Goal: Information Seeking & Learning: Learn about a topic

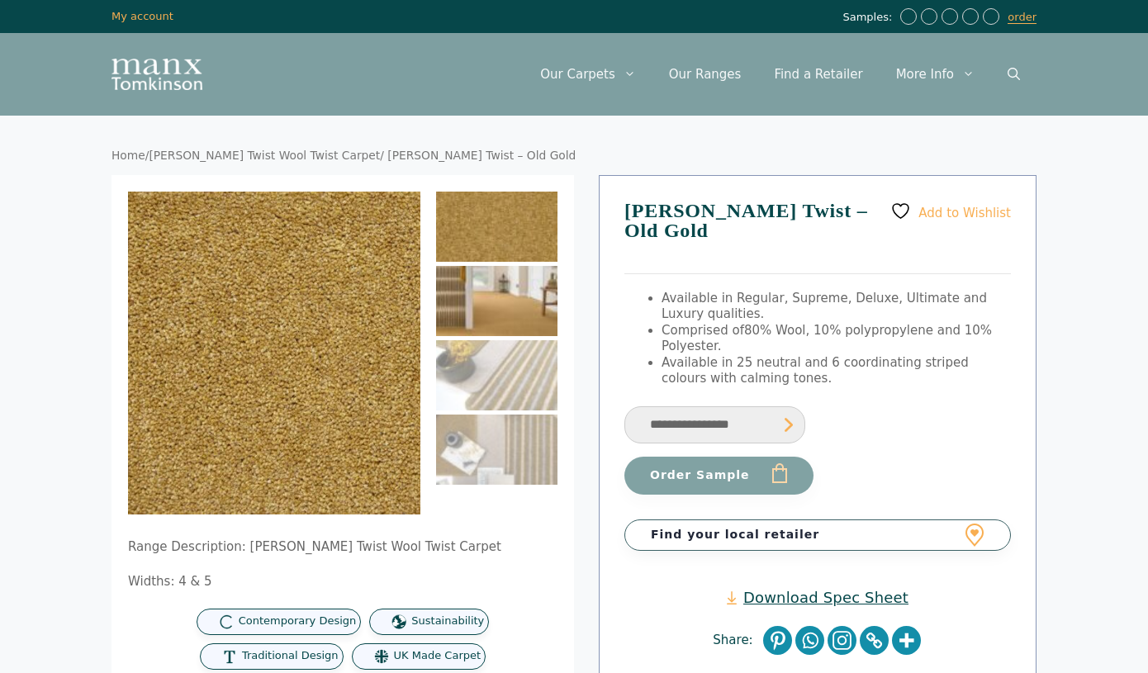
click at [495, 297] on img at bounding box center [496, 301] width 121 height 70
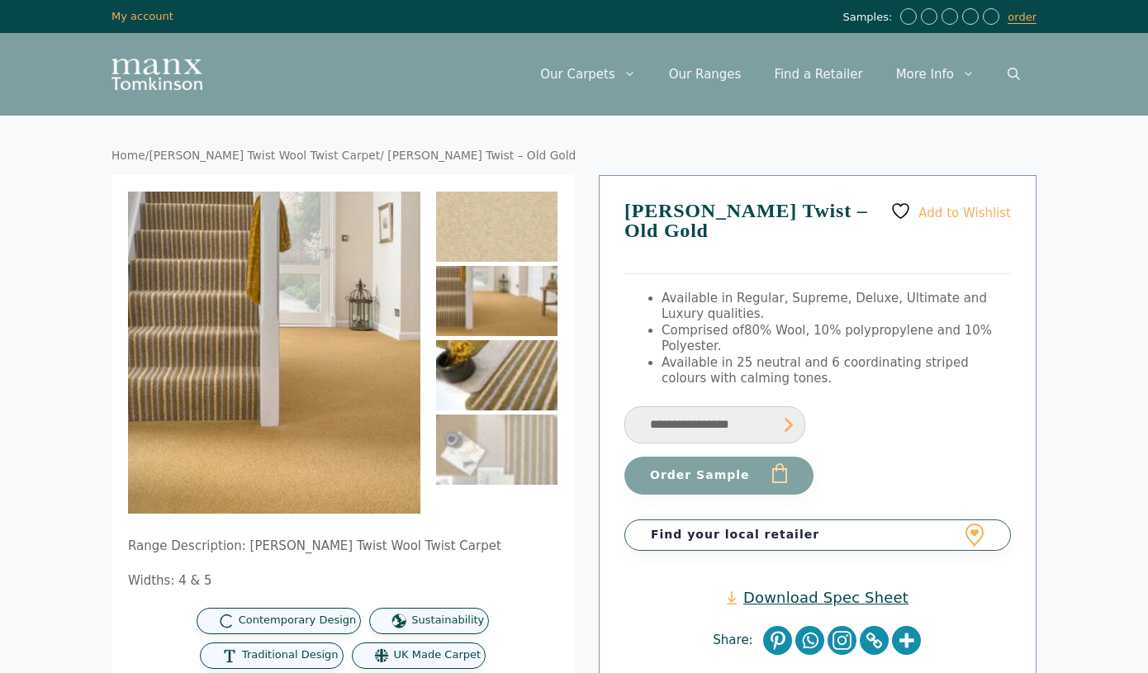
click at [488, 368] on img at bounding box center [496, 375] width 121 height 70
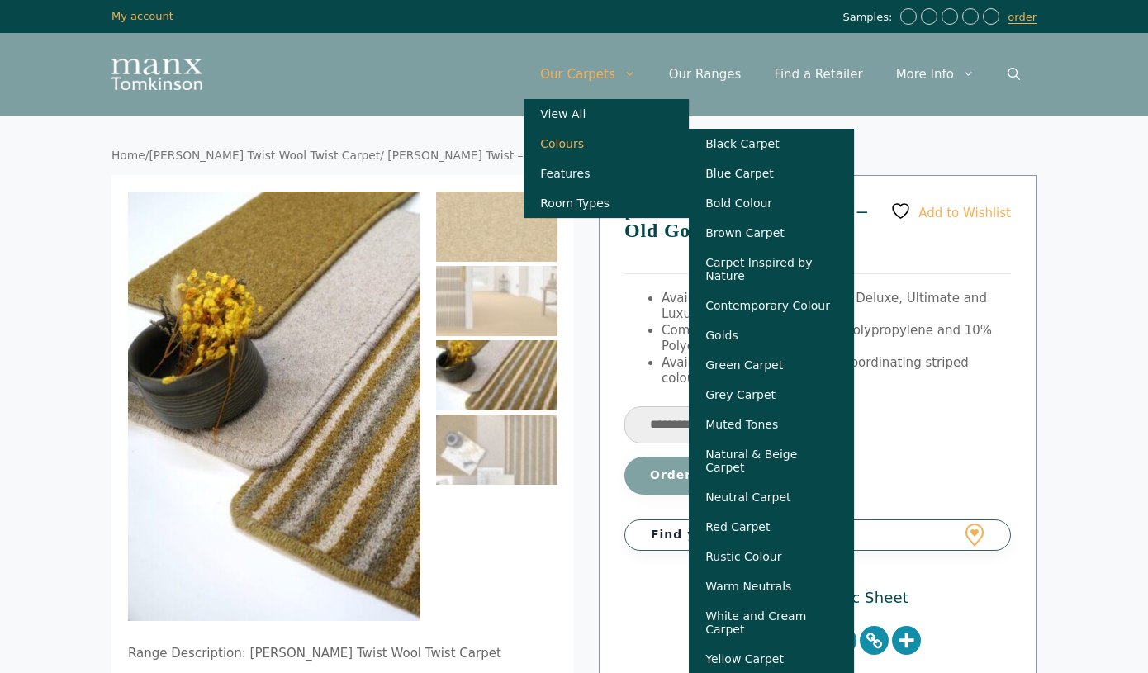
click at [580, 142] on link "Colours" at bounding box center [605, 144] width 165 height 30
click at [736, 372] on link "Green Carpet" at bounding box center [771, 365] width 165 height 30
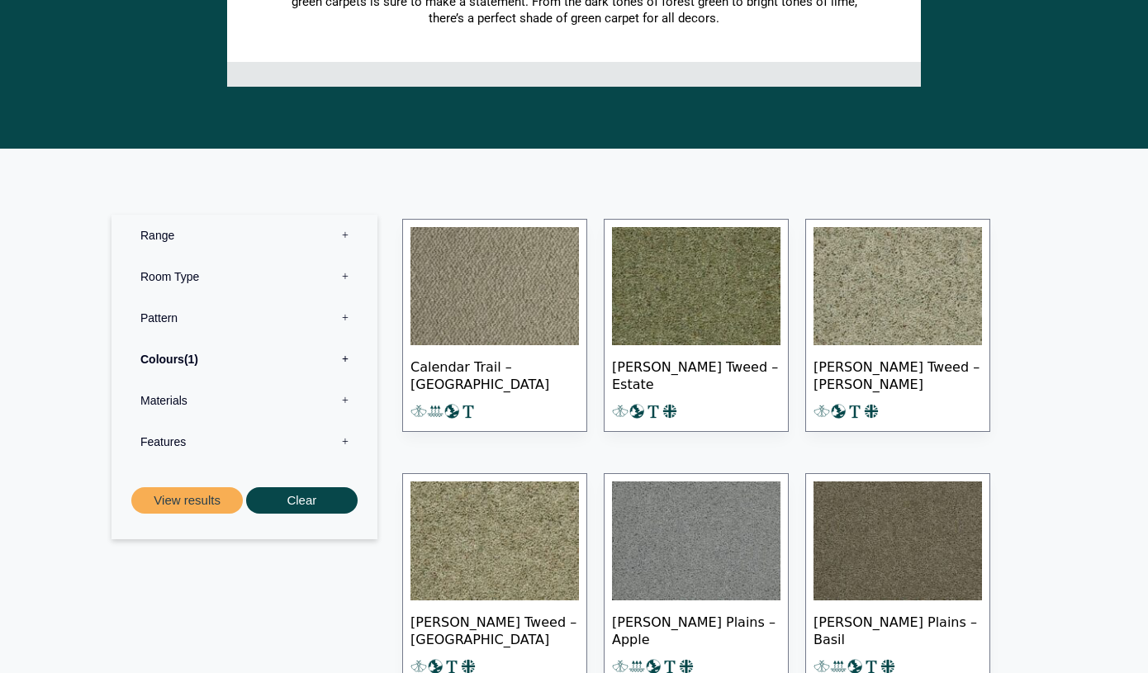
scroll to position [436, 0]
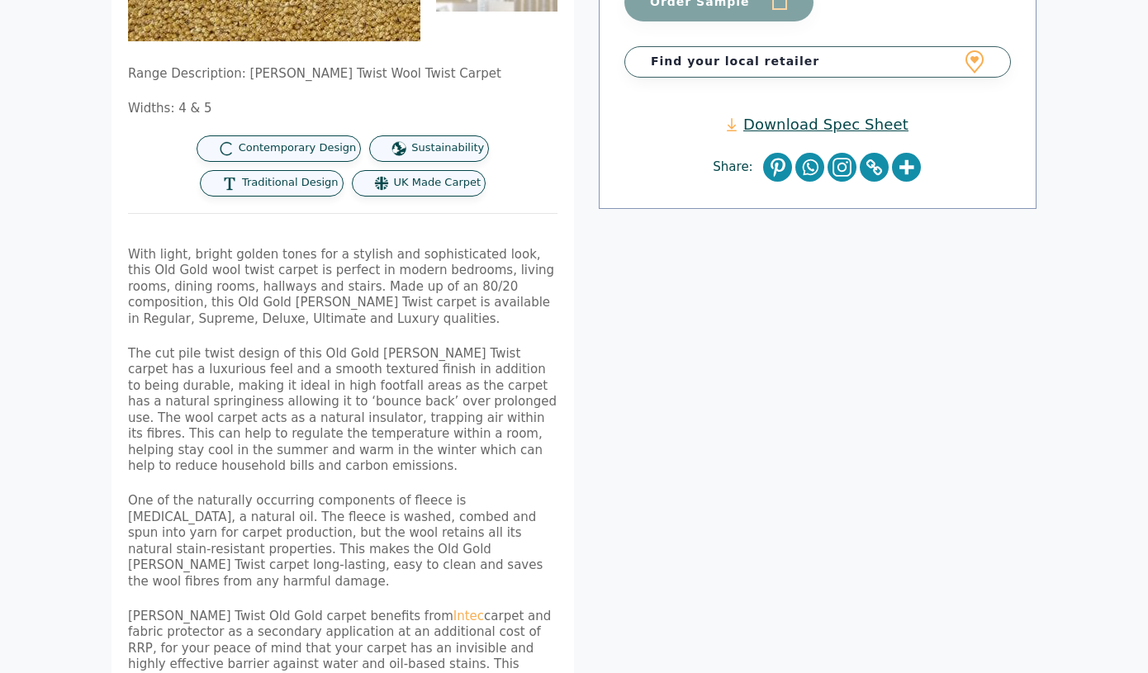
scroll to position [476, 0]
